Goal: Check status: Check status

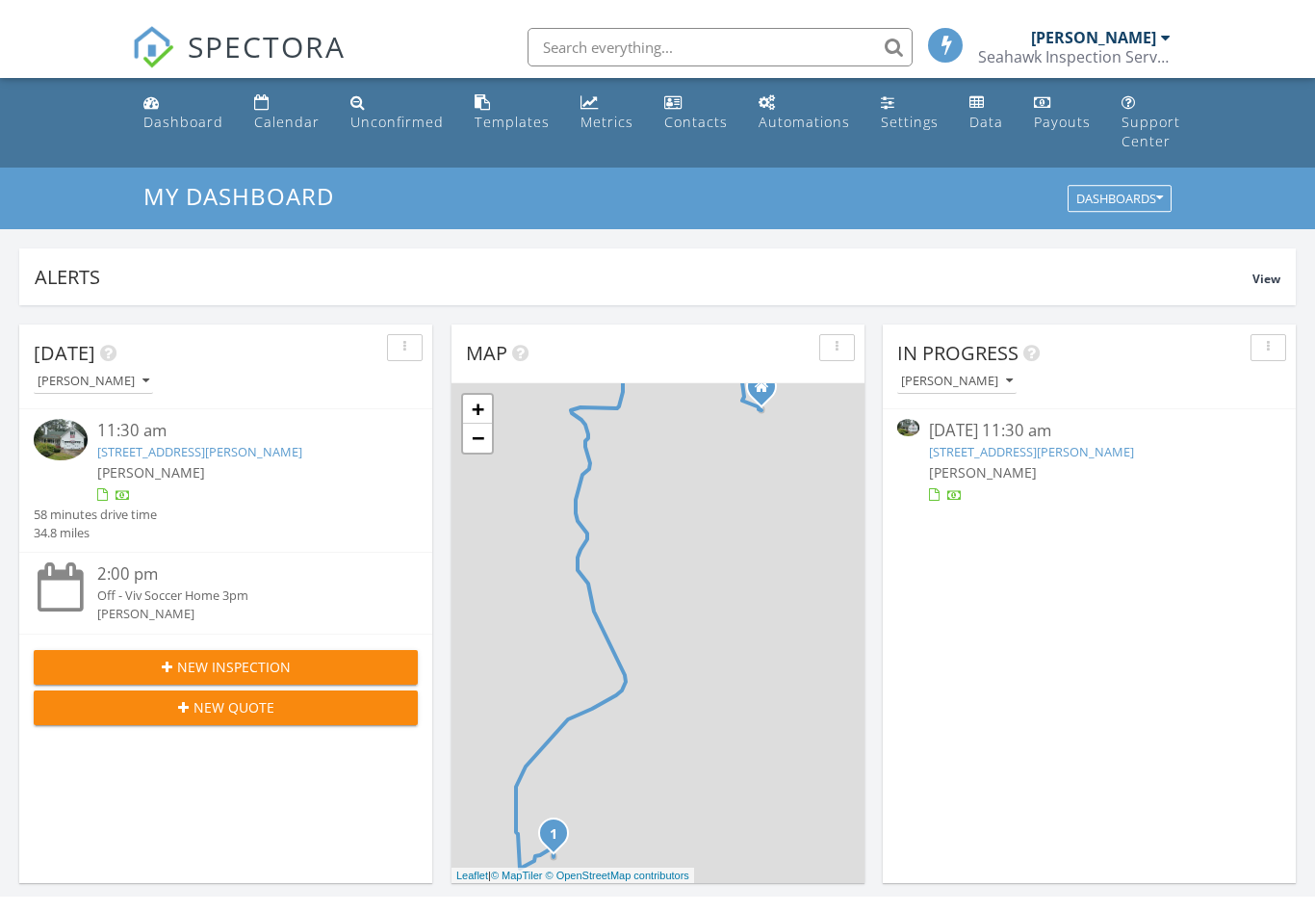
scroll to position [280, 0]
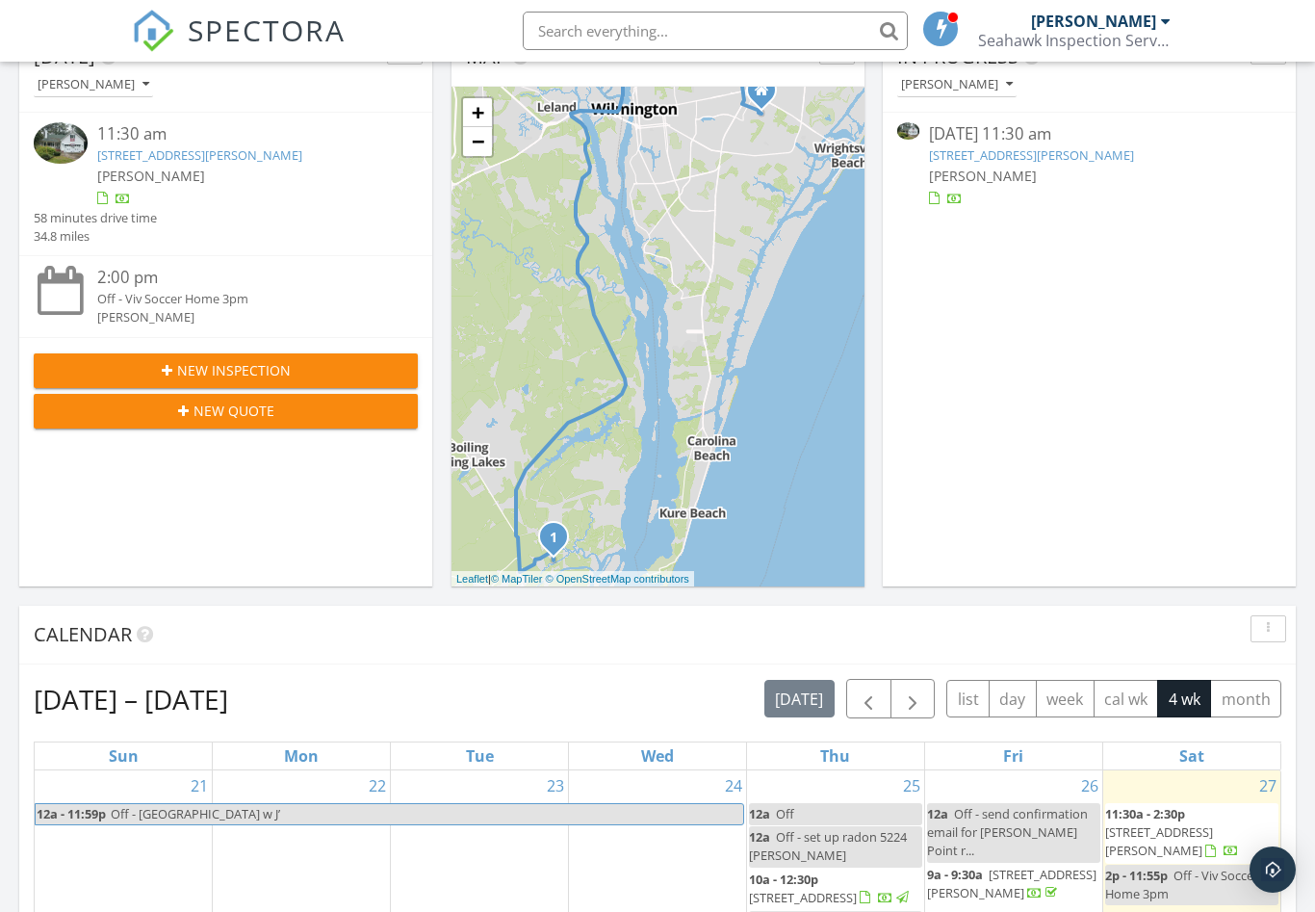
click at [1107, 154] on link "5334 Burris Ct SE , Southport, NC 28461" at bounding box center [1031, 154] width 205 height 17
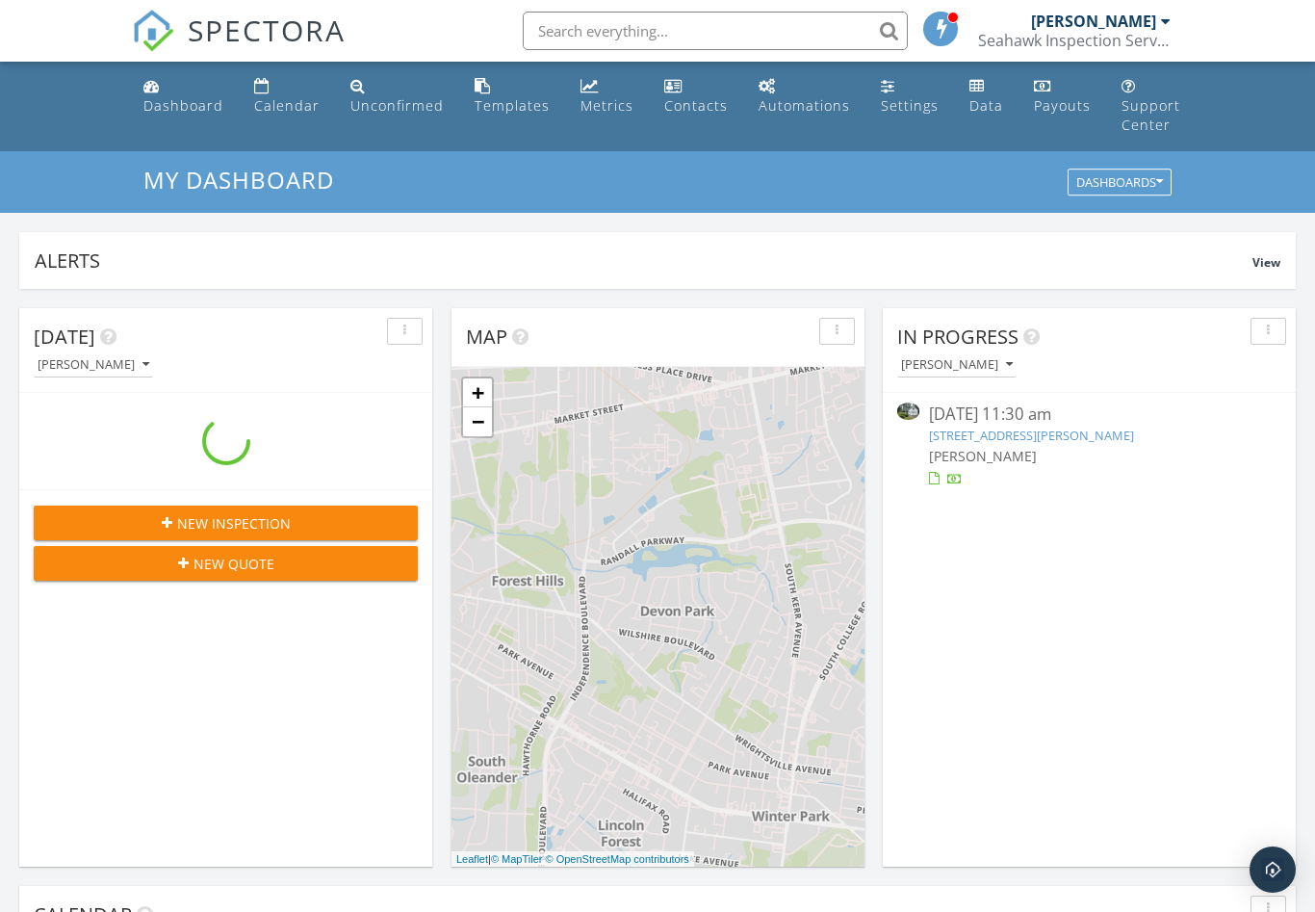
scroll to position [1753, 1316]
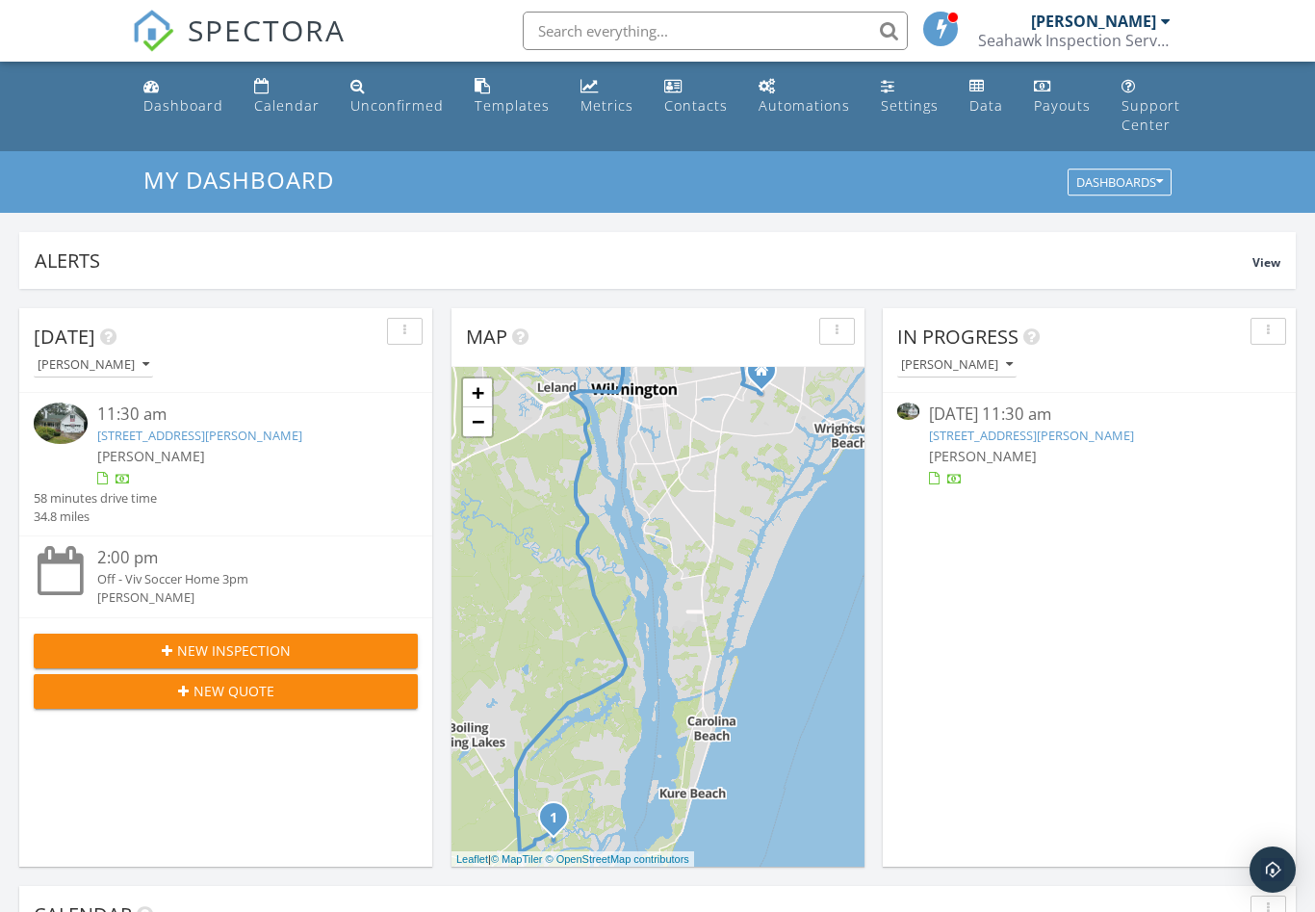
click at [1078, 443] on link "[STREET_ADDRESS][PERSON_NAME]" at bounding box center [1031, 434] width 205 height 17
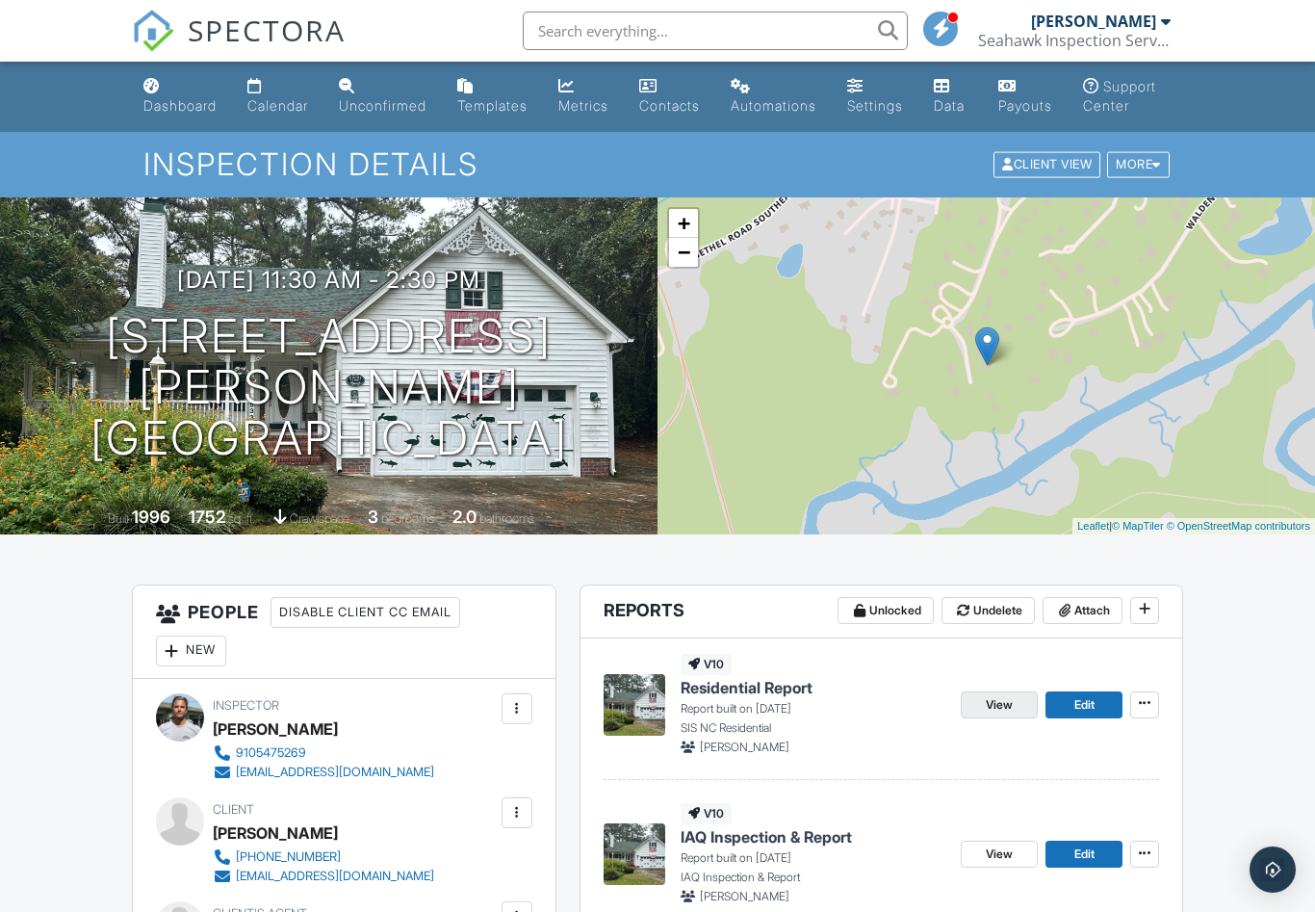
click at [978, 718] on link "View" at bounding box center [999, 704] width 77 height 27
